Goal: Use online tool/utility: Use online tool/utility

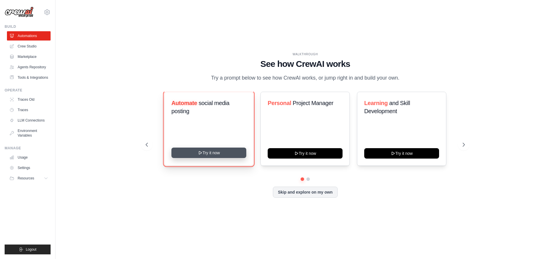
click at [233, 158] on button "Try it now" at bounding box center [208, 152] width 75 height 10
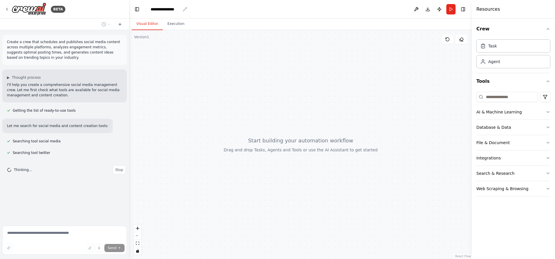
click at [170, 10] on div "**********" at bounding box center [165, 9] width 30 height 6
click at [170, 10] on div "**********" at bounding box center [171, 9] width 43 height 6
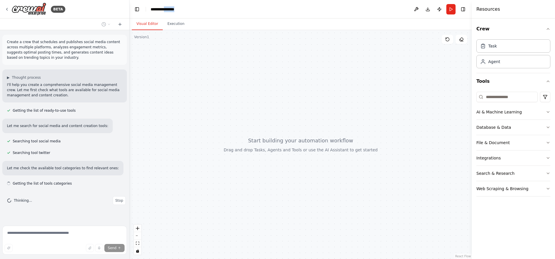
click at [188, 17] on header "**********" at bounding box center [300, 9] width 342 height 18
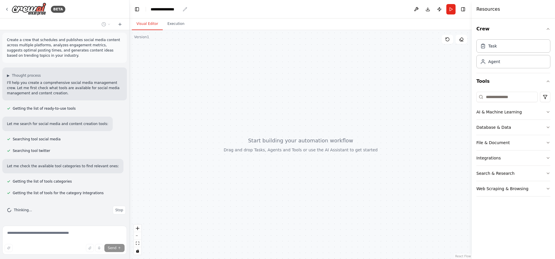
click at [184, 10] on icon "breadcrumb" at bounding box center [185, 9] width 5 height 5
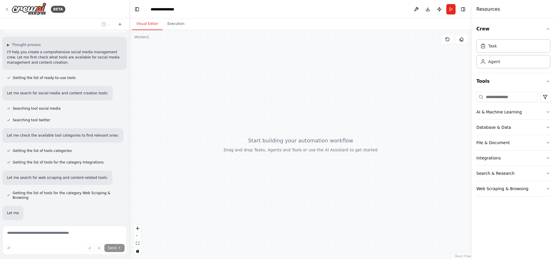
scroll to position [63, 0]
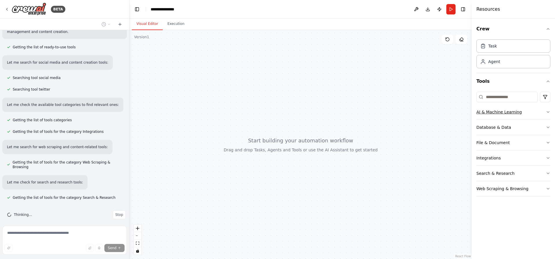
click at [501, 114] on div "AI & Machine Learning" at bounding box center [498, 112] width 45 height 6
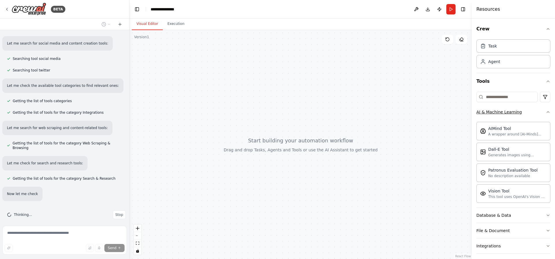
click at [526, 108] on button "AI & Machine Learning" at bounding box center [513, 111] width 74 height 15
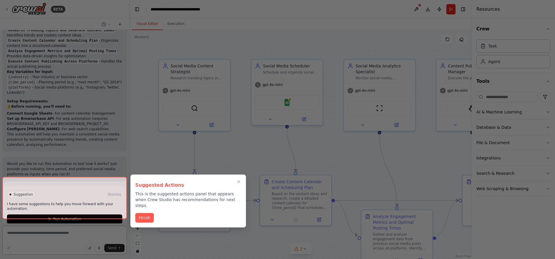
scroll to position [598, 0]
click at [243, 177] on div "Suggested Actions This is the suggested actions panel that appears when Crew St…" at bounding box center [188, 200] width 116 height 53
click at [240, 179] on icon "Close walkthrough" at bounding box center [238, 181] width 5 height 5
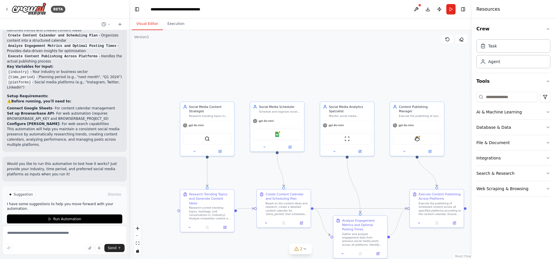
click at [353, 99] on div ".deletable-edge-delete-btn { width: 20px; height: 20px; border: 0px solid #ffff…" at bounding box center [300, 144] width 342 height 228
click at [345, 115] on div "Monitor social media performance, analyze engagement metrics, and track key per…" at bounding box center [350, 114] width 42 height 3
click at [358, 237] on div "Gather and analyze engagement data from previous social media posts across all …" at bounding box center [363, 238] width 42 height 14
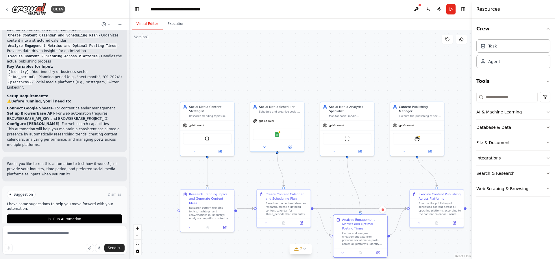
click at [358, 237] on div "Gather and analyze engagement data from previous social media posts across all …" at bounding box center [363, 238] width 42 height 14
click at [173, 21] on button "Execution" at bounding box center [176, 24] width 26 height 12
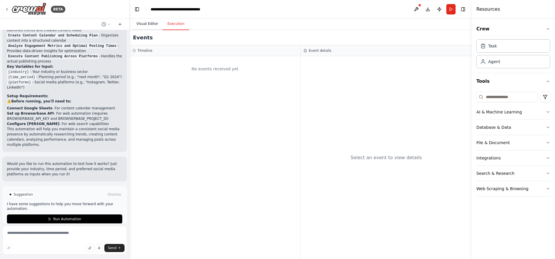
click at [154, 25] on button "Visual Editor" at bounding box center [147, 24] width 31 height 12
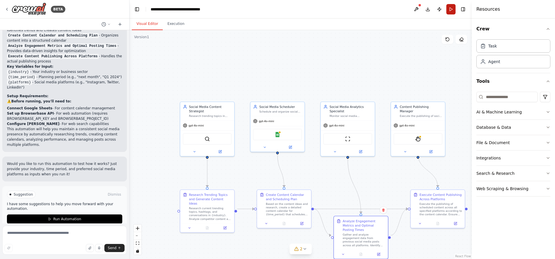
click at [451, 8] on button "Run" at bounding box center [450, 9] width 9 height 10
click at [172, 25] on button "Execution" at bounding box center [176, 24] width 26 height 12
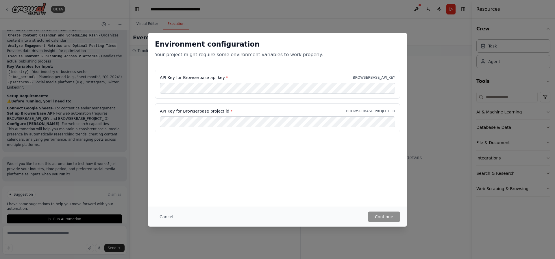
click at [426, 163] on div "Environment configuration Your project might require some environment variables…" at bounding box center [277, 129] width 555 height 259
click at [165, 213] on button "Cancel" at bounding box center [166, 216] width 23 height 10
